Goal: Book appointment/travel/reservation

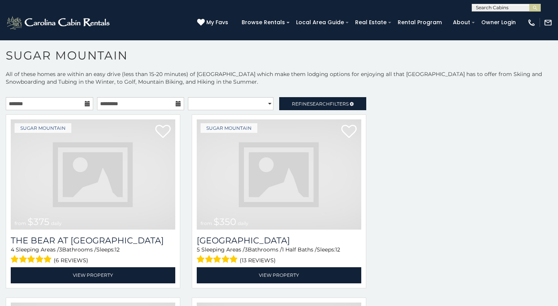
scroll to position [550, 0]
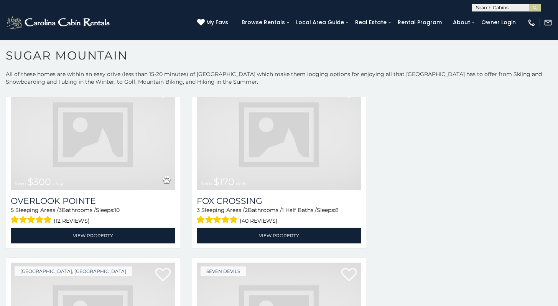
scroll to position [2500, 0]
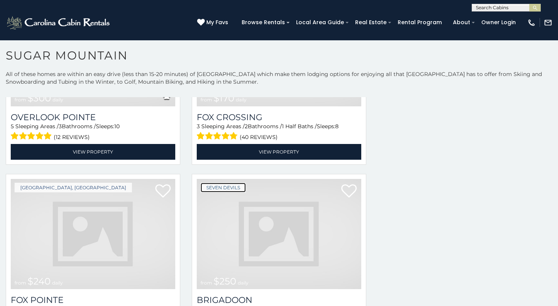
click at [203, 183] on link "Seven Devils" at bounding box center [223, 188] width 45 height 10
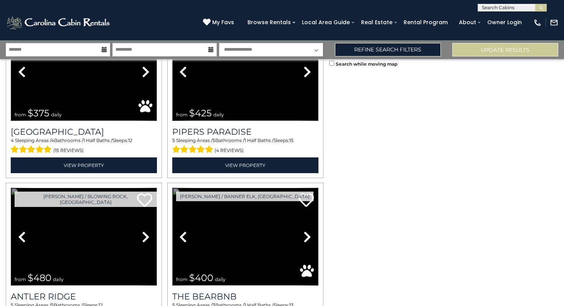
scroll to position [2267, 0]
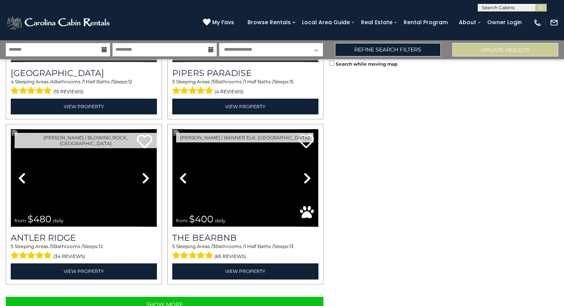
click at [11, 129] on link "Previous" at bounding box center [22, 178] width 22 height 98
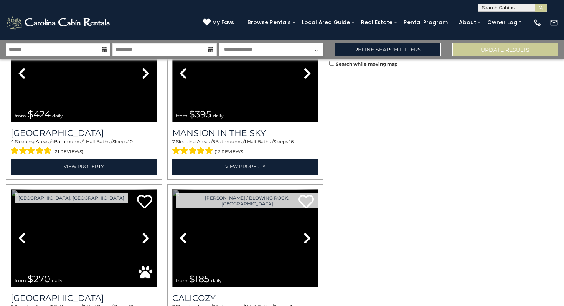
click at [172, 189] on link "Previous" at bounding box center [183, 238] width 22 height 98
